Goal: Book appointment/travel/reservation

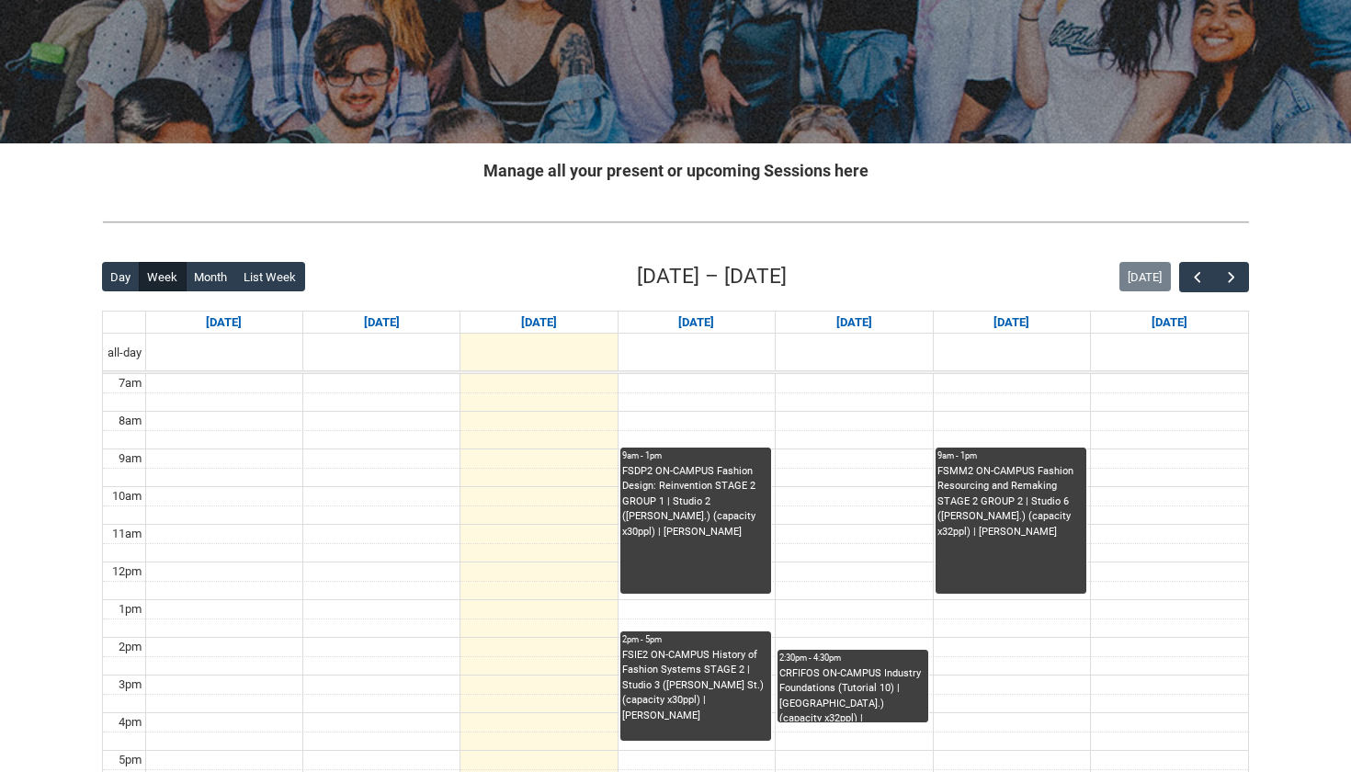
scroll to position [264, 0]
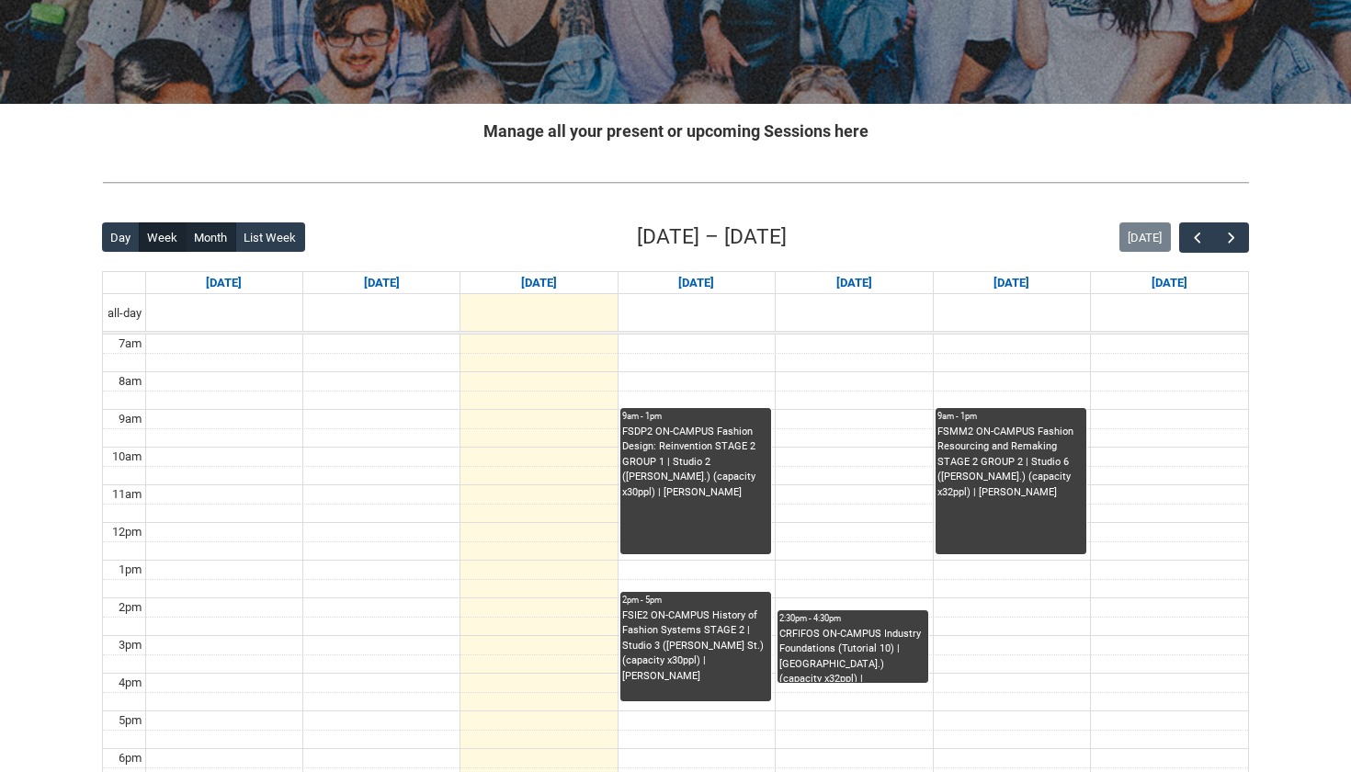
click at [210, 236] on button "Month" at bounding box center [211, 236] width 51 height 29
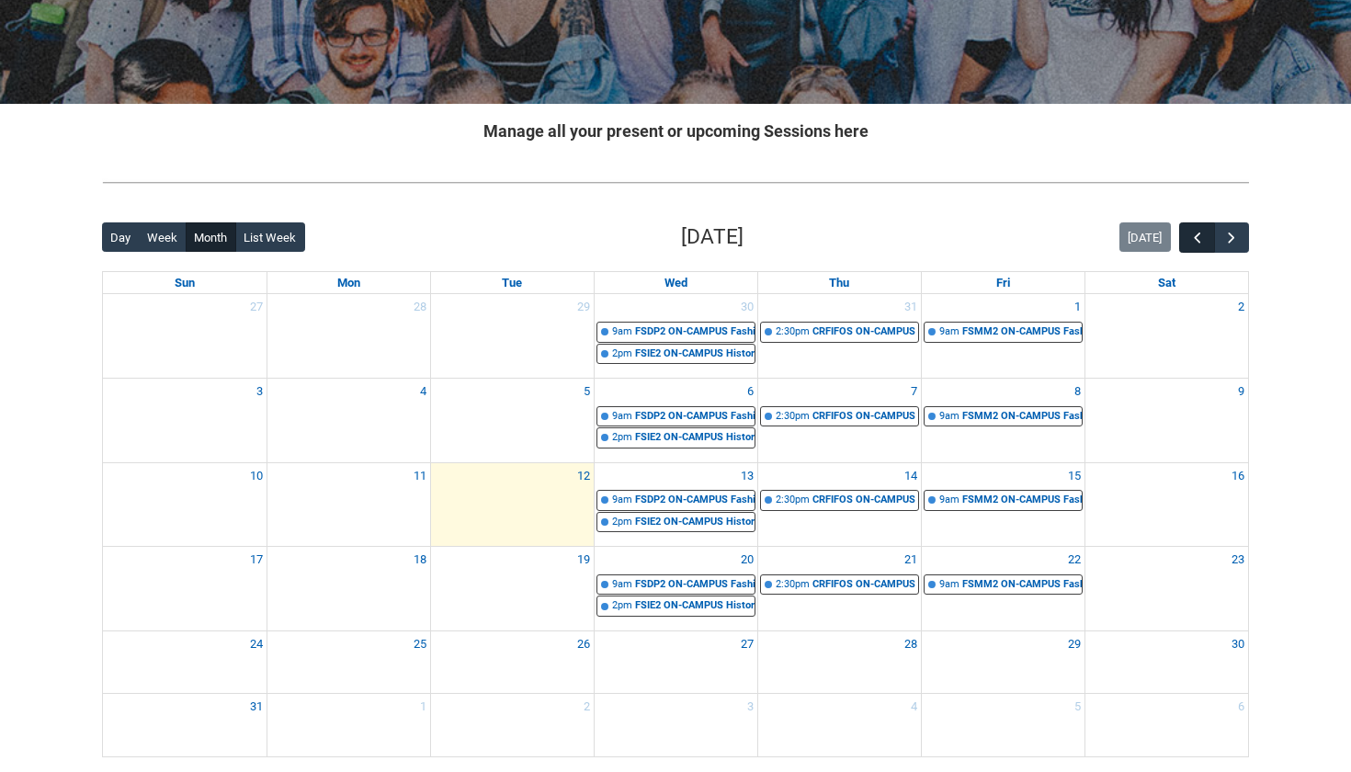
click at [1195, 237] on span "button" at bounding box center [1197, 238] width 18 height 18
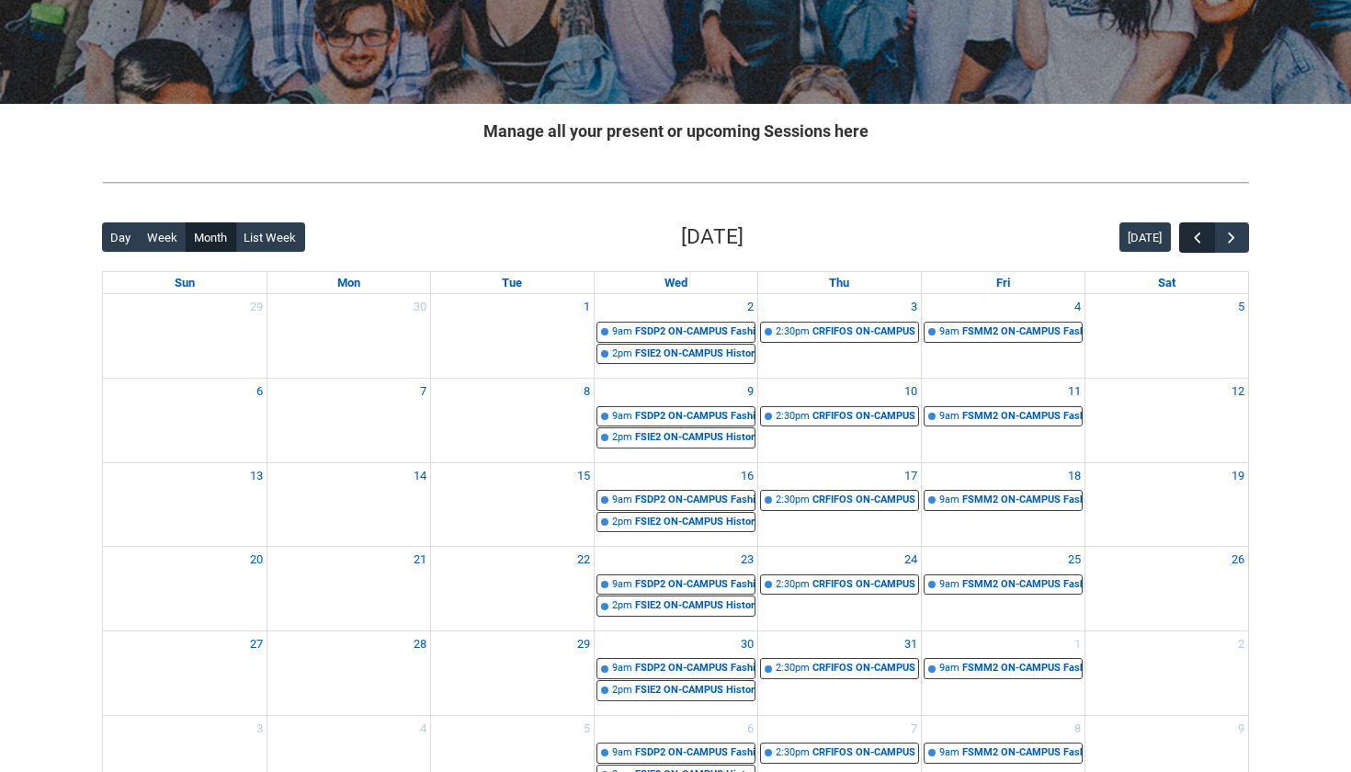
click at [1195, 237] on span "button" at bounding box center [1197, 238] width 18 height 18
click at [1198, 231] on span "button" at bounding box center [1197, 238] width 18 height 18
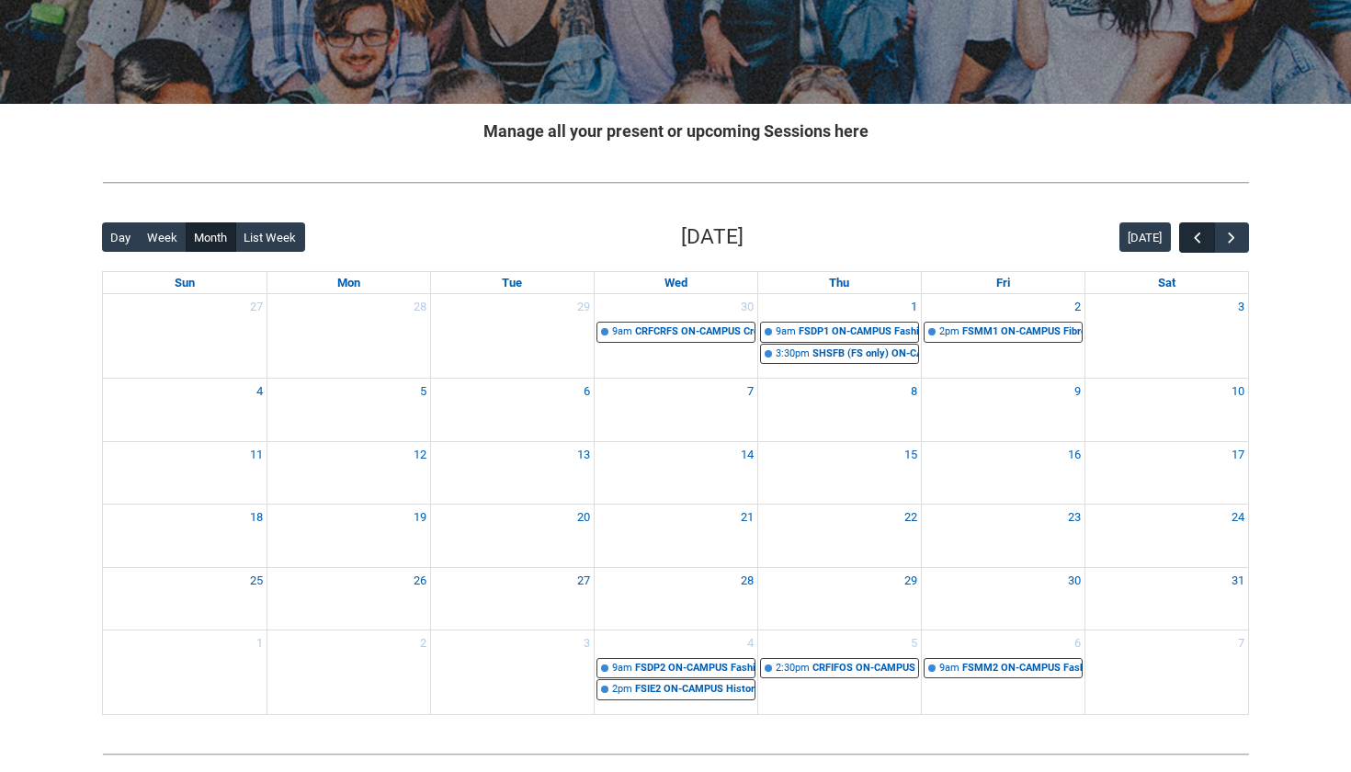
click at [1198, 231] on span "button" at bounding box center [1197, 238] width 18 height 18
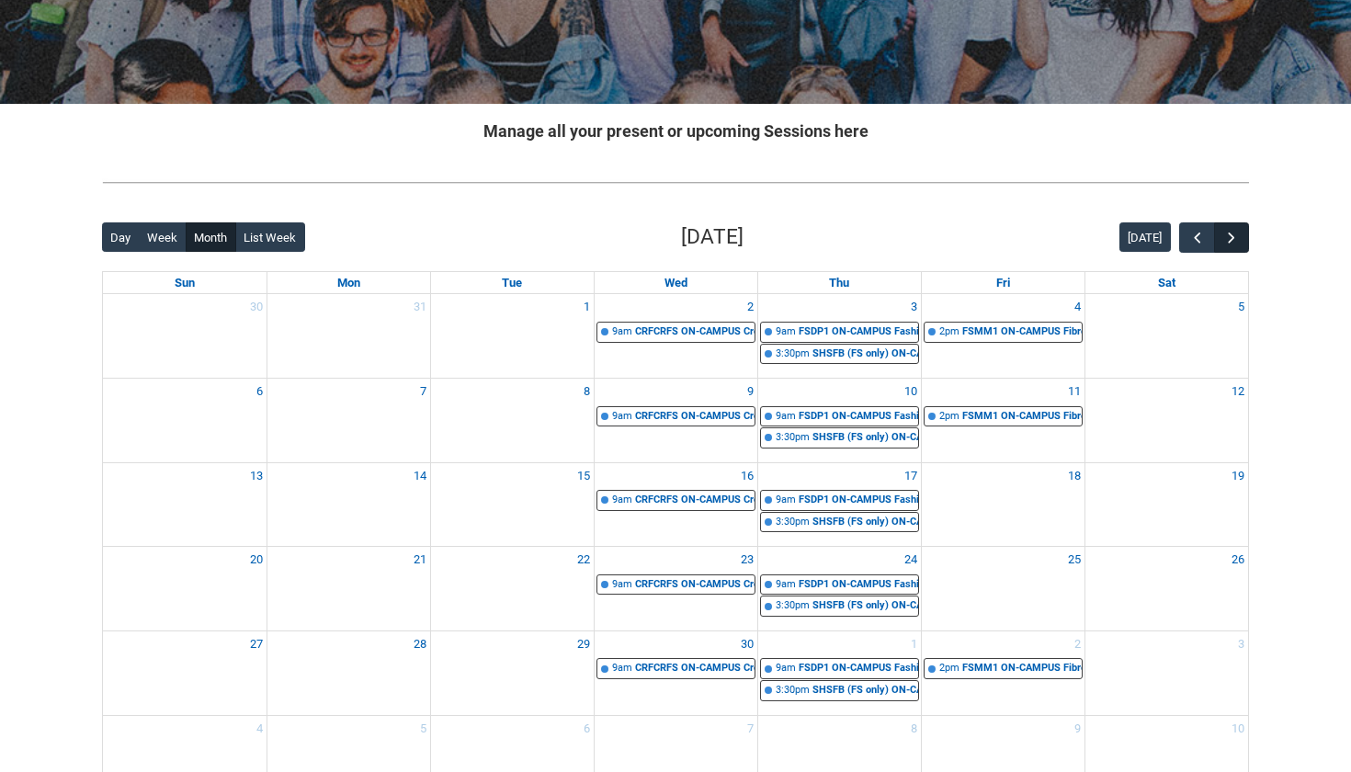
click at [1240, 232] on span "button" at bounding box center [1231, 238] width 18 height 18
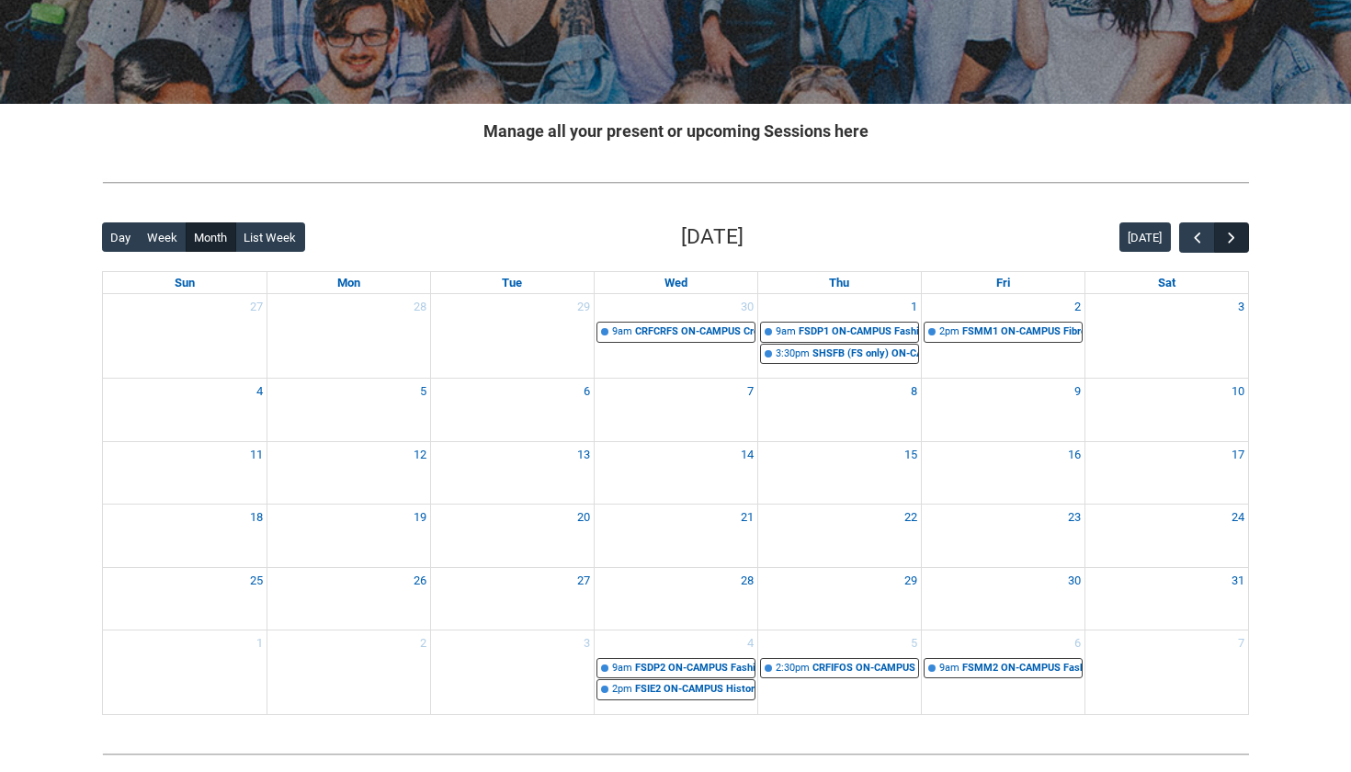
click at [1240, 232] on span "button" at bounding box center [1231, 238] width 18 height 18
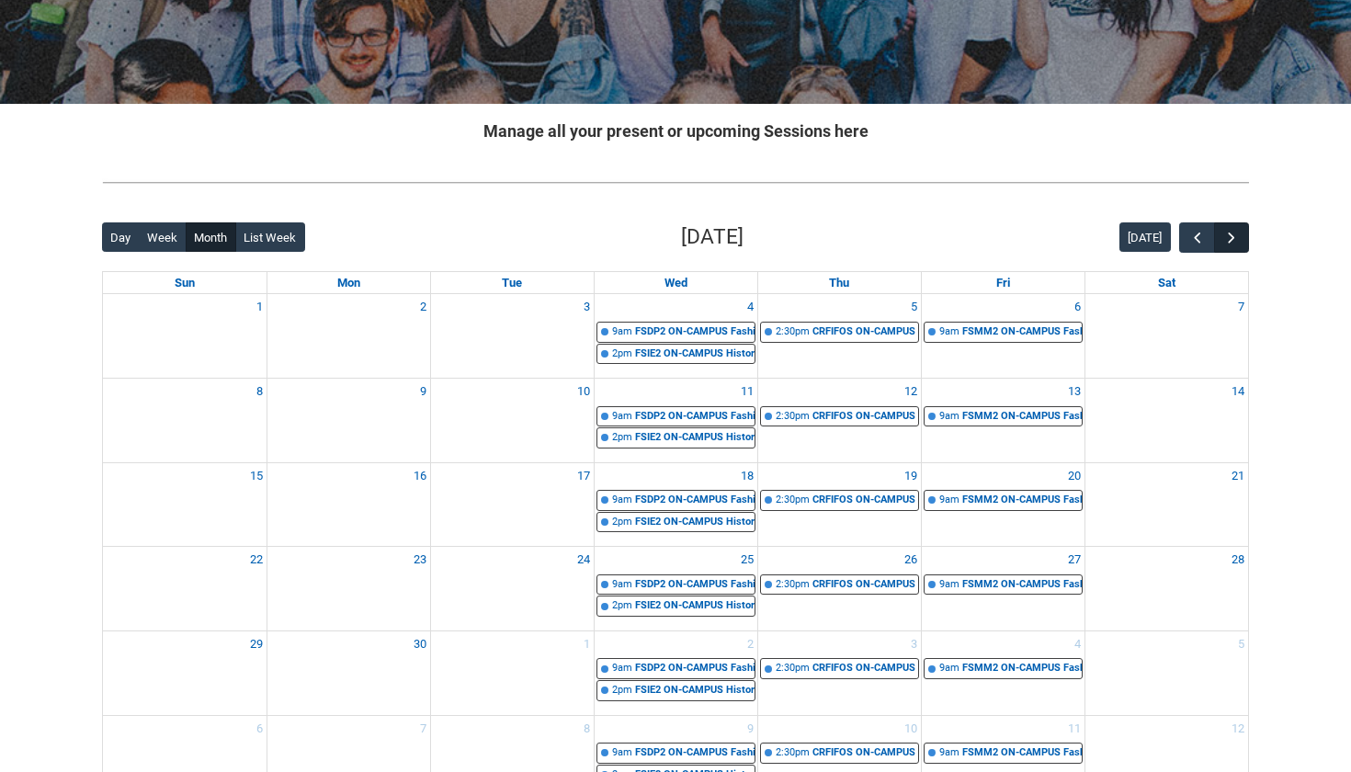
click at [1240, 232] on span "button" at bounding box center [1231, 238] width 18 height 18
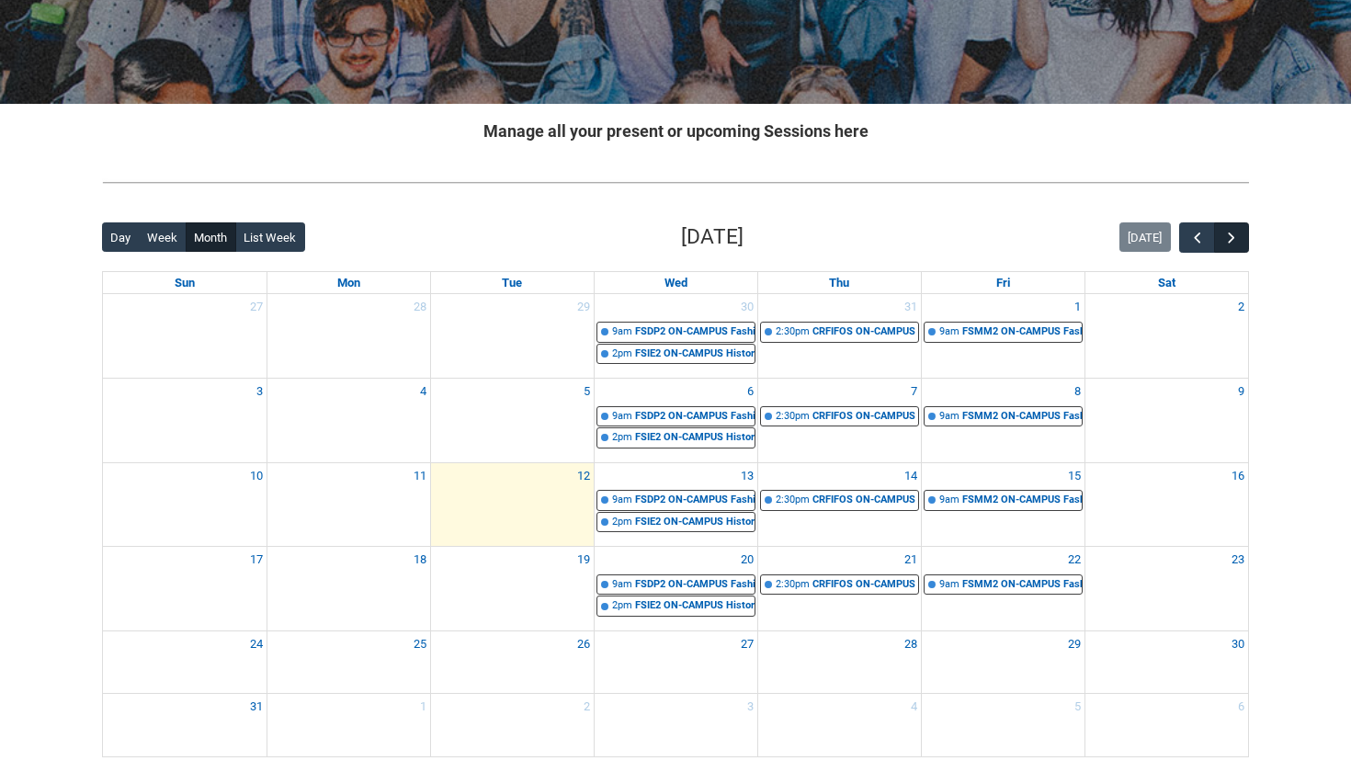
click at [1240, 232] on span "button" at bounding box center [1231, 238] width 18 height 18
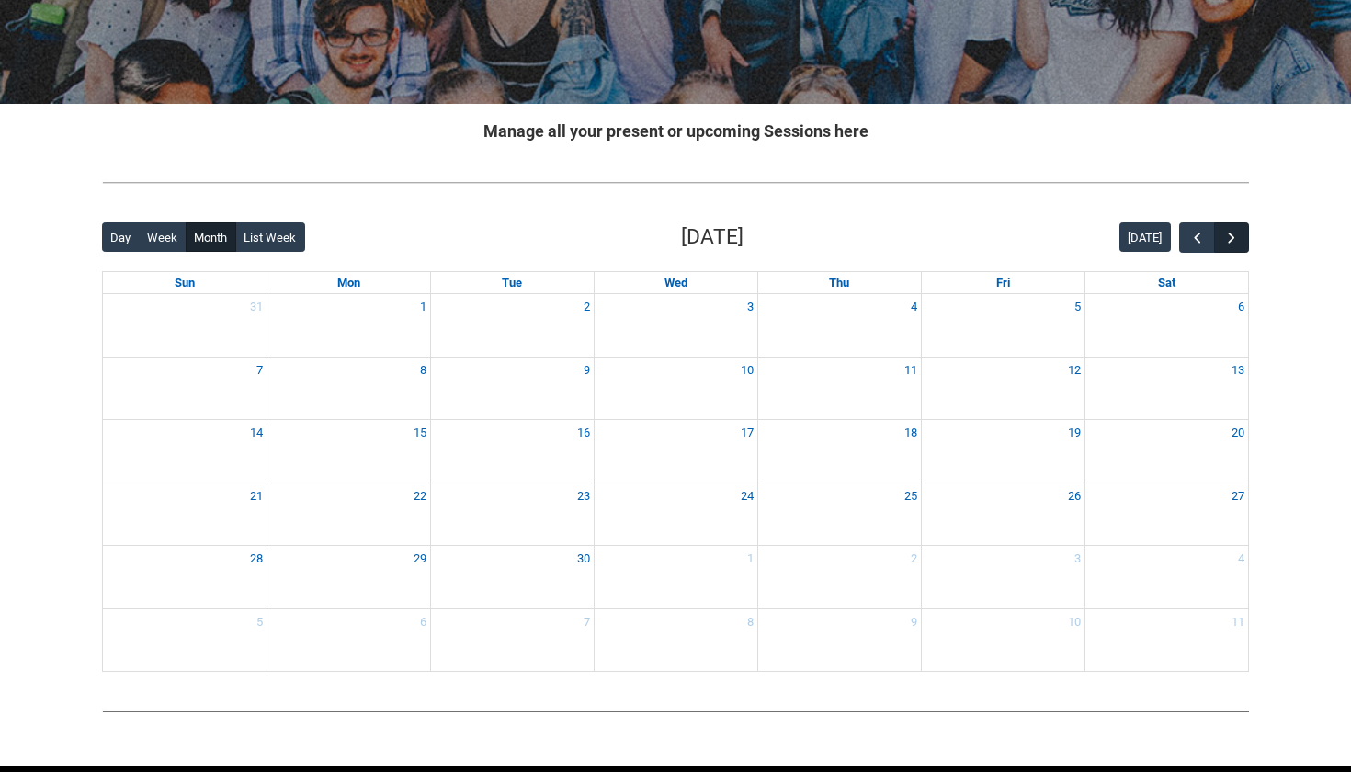
click at [1240, 232] on span "button" at bounding box center [1231, 238] width 18 height 18
click at [1197, 241] on span "button" at bounding box center [1197, 238] width 18 height 18
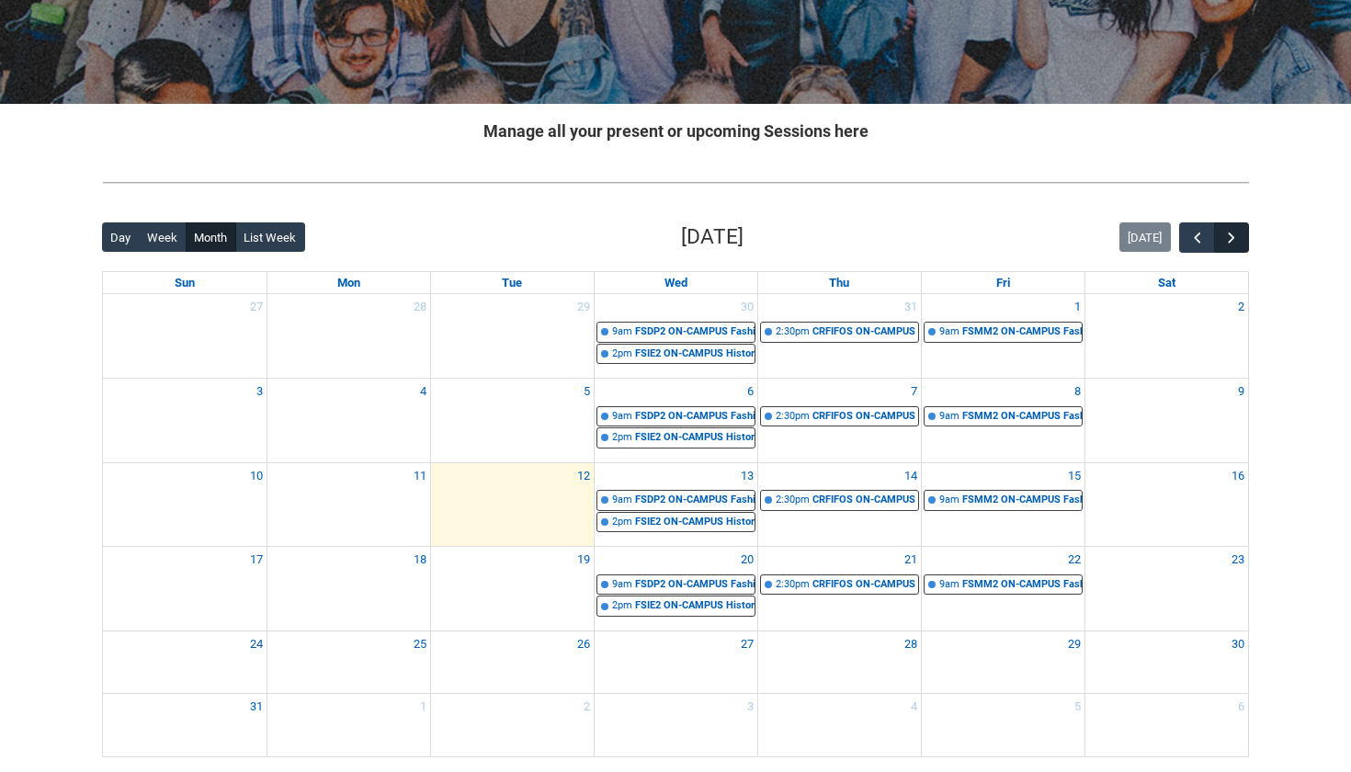
click at [1229, 232] on span "button" at bounding box center [1231, 238] width 18 height 18
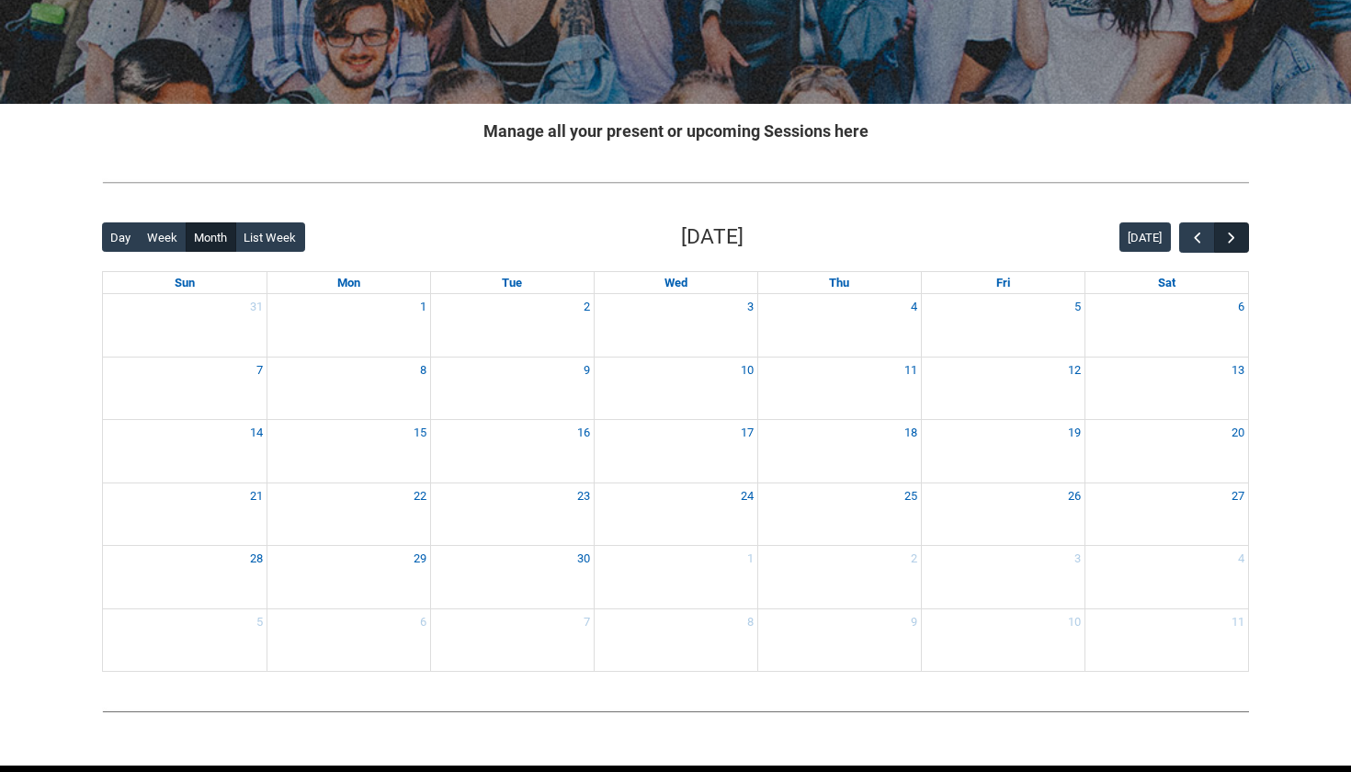
click at [1229, 232] on span "button" at bounding box center [1231, 238] width 18 height 18
click at [1188, 237] on span "button" at bounding box center [1197, 238] width 18 height 18
